Goal: Information Seeking & Learning: Compare options

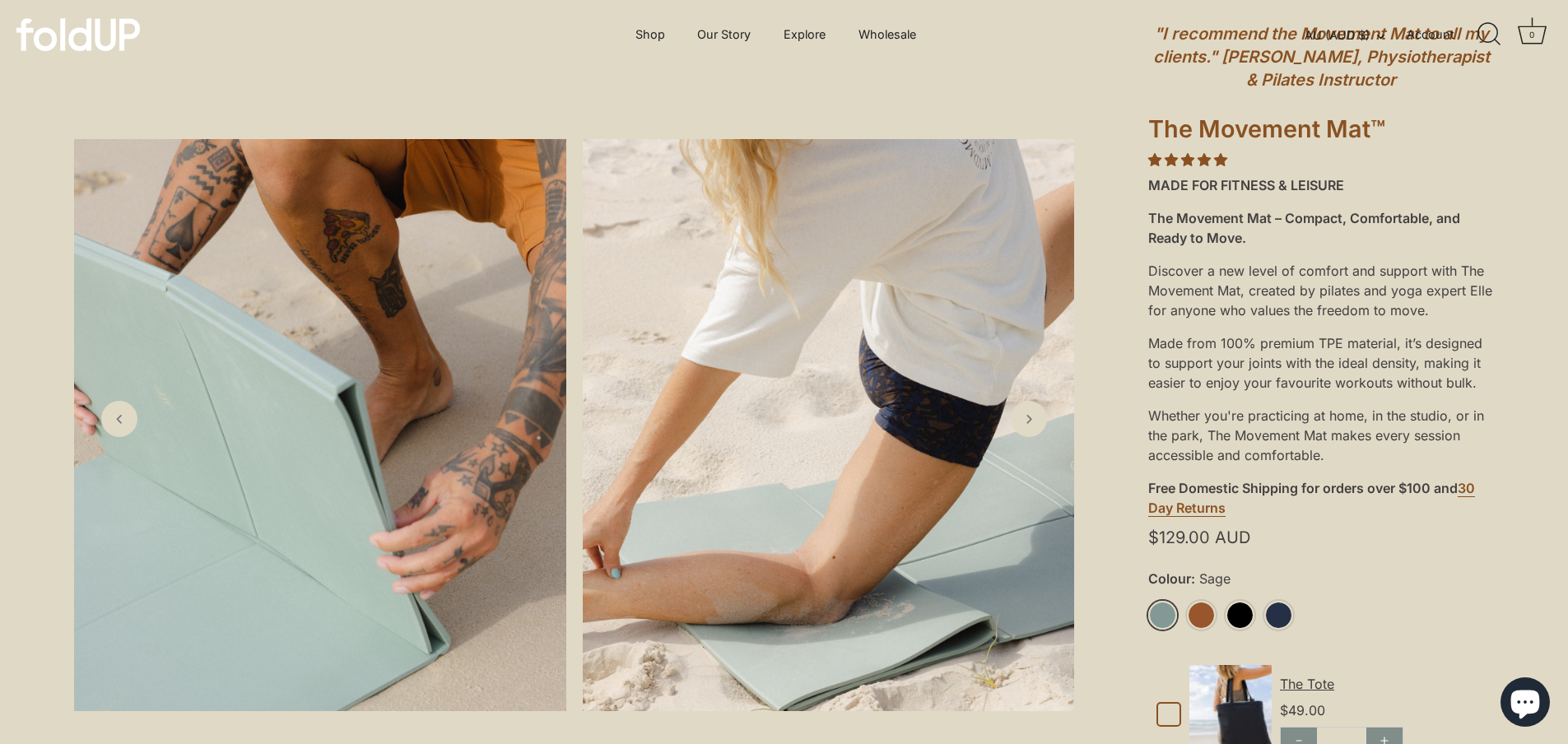
scroll to position [247, 0]
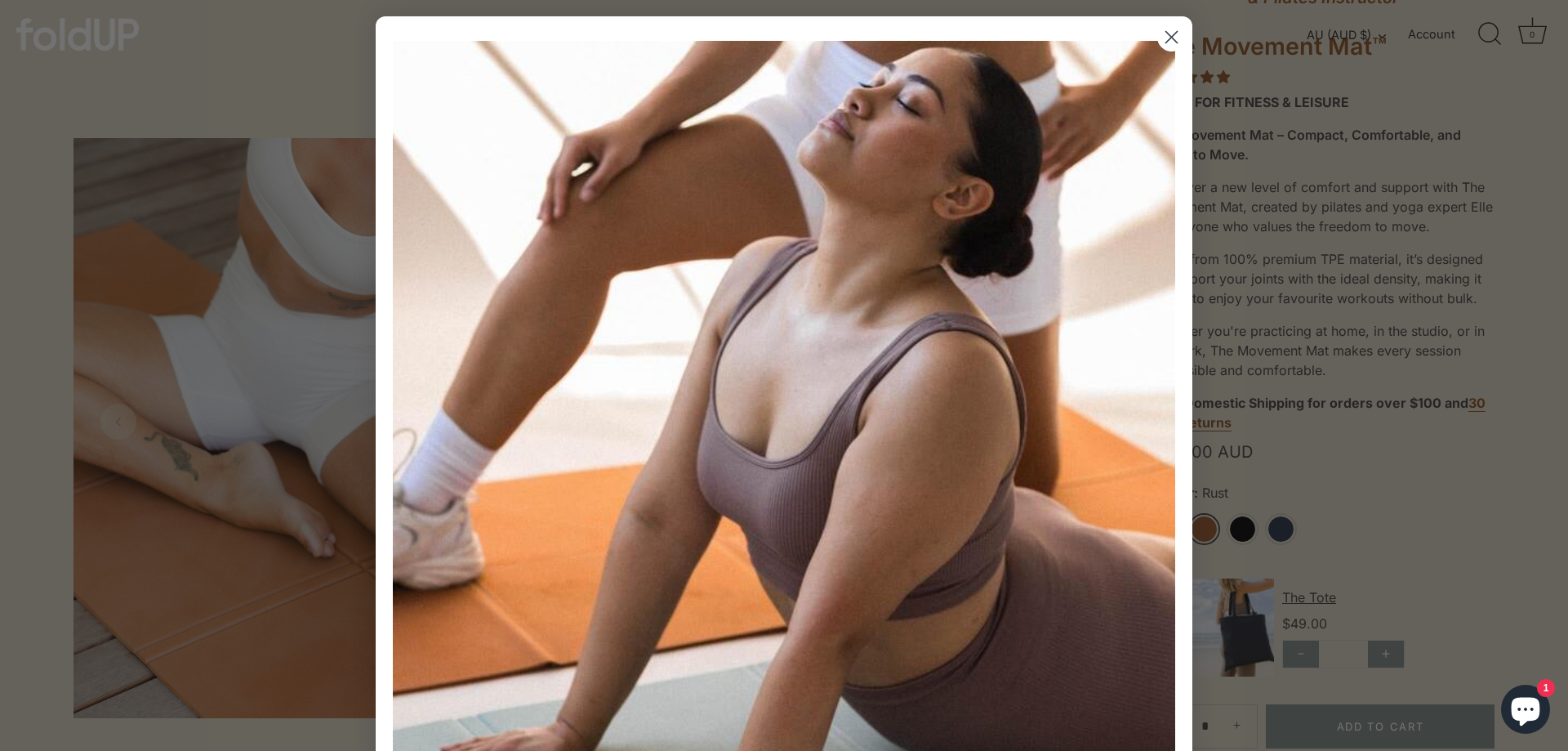
click at [1166, 36] on icon "Close dialog" at bounding box center [1172, 37] width 12 height 12
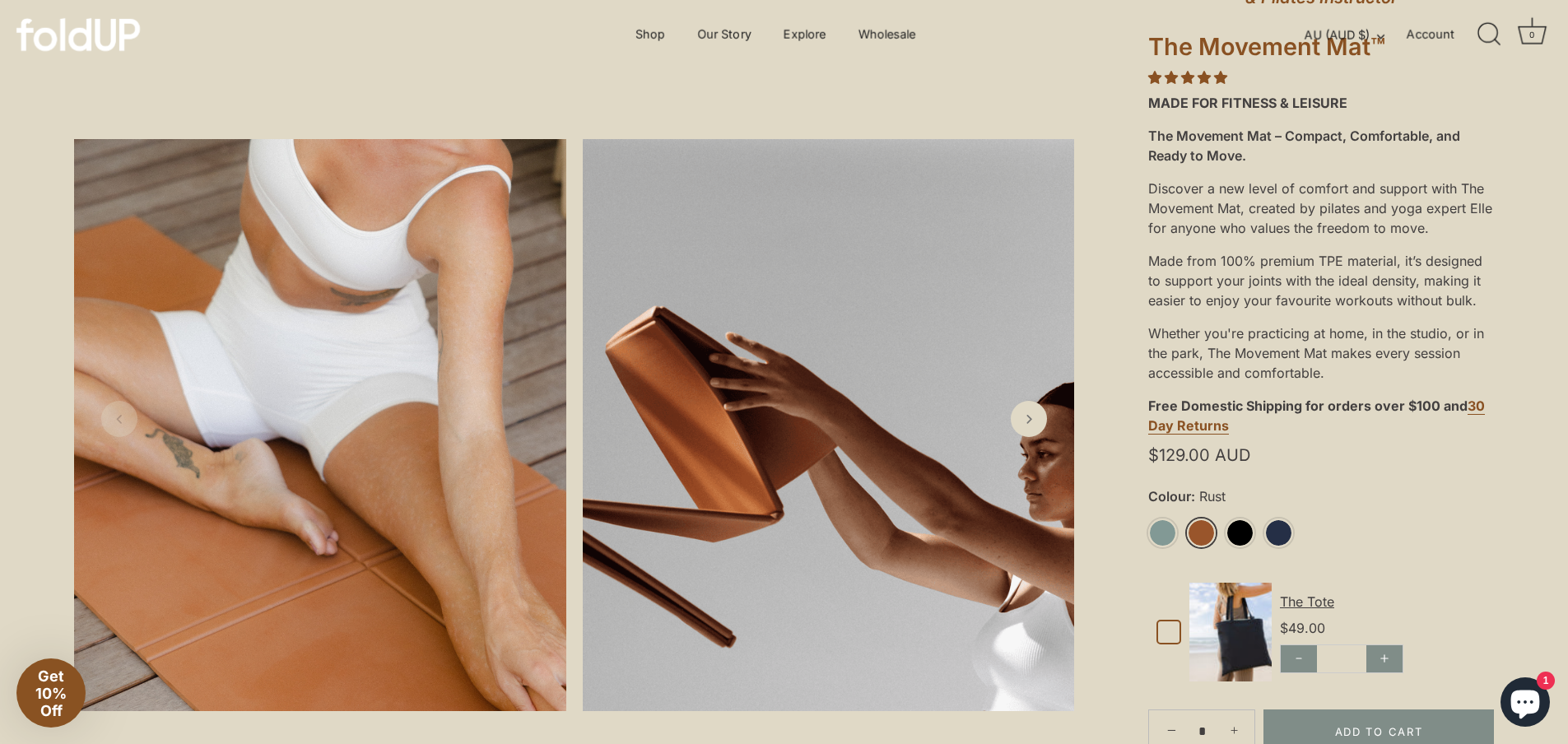
scroll to position [412, 0]
